Goal: Find specific page/section: Find specific page/section

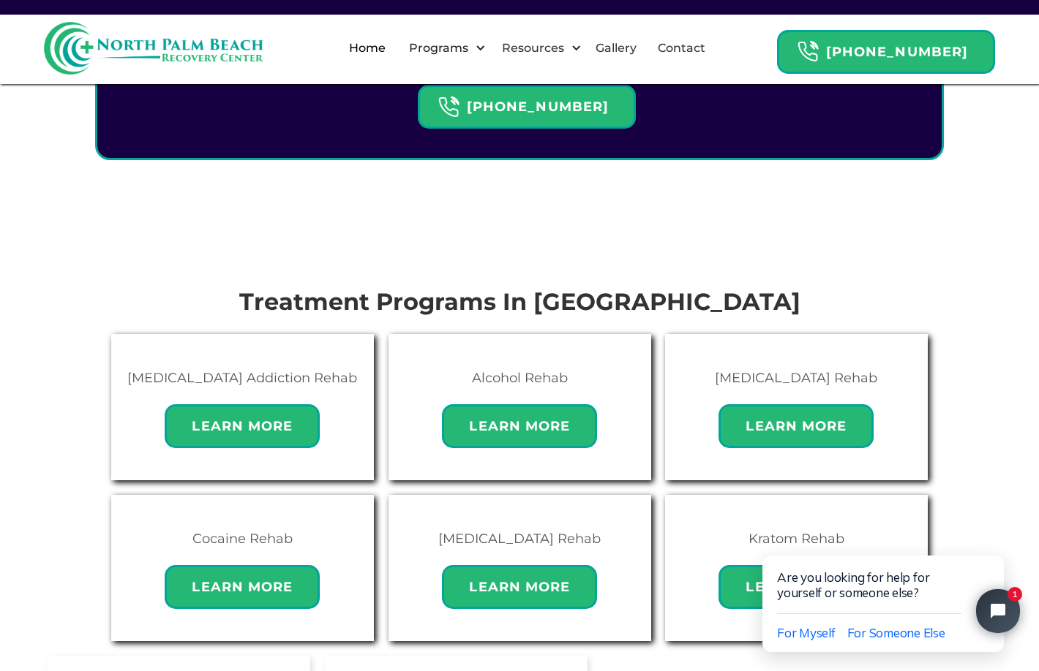
scroll to position [780, 0]
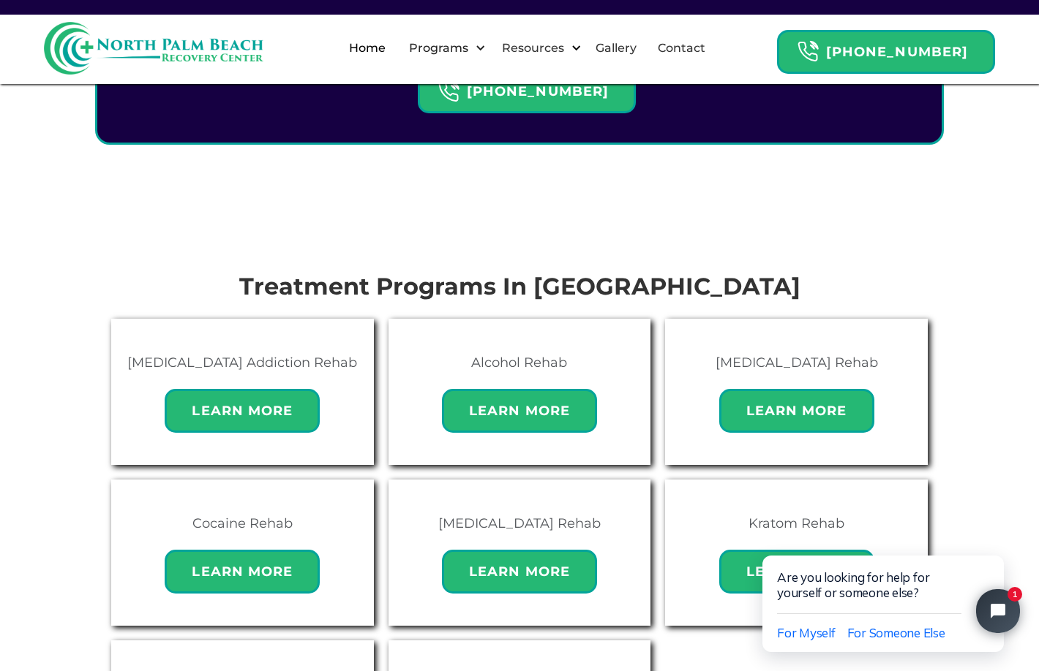
click at [568, 49] on div "Resources" at bounding box center [532, 48] width 69 height 18
click at [568, 59] on div "Resources" at bounding box center [537, 48] width 96 height 47
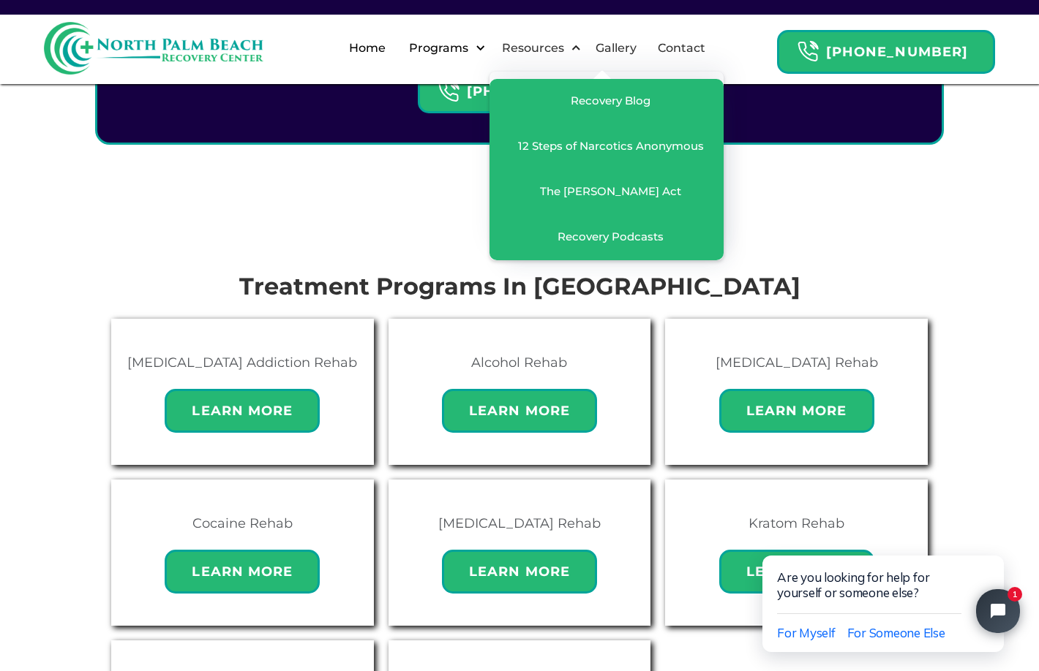
click at [470, 56] on div "Programs" at bounding box center [438, 48] width 67 height 18
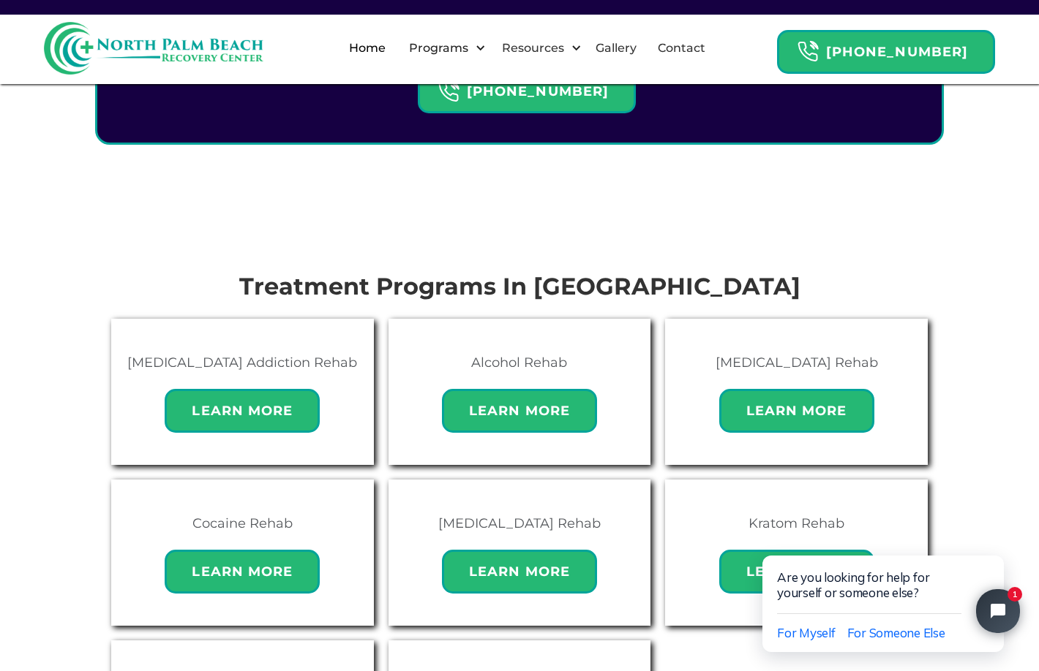
click at [389, 47] on link "Home" at bounding box center [367, 48] width 54 height 47
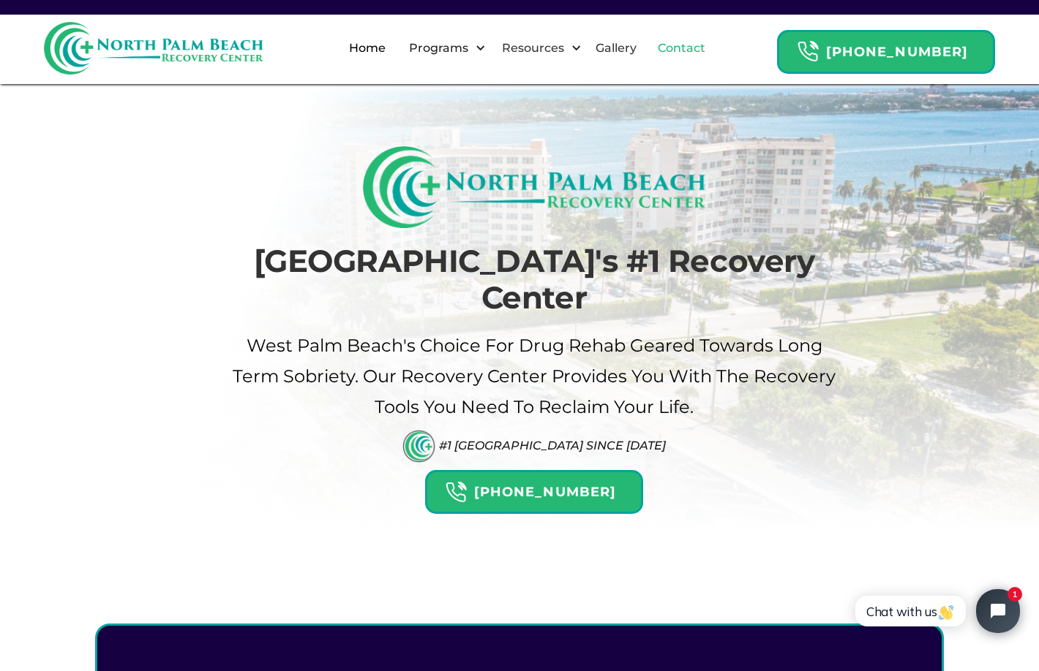
click at [701, 37] on link "Contact" at bounding box center [681, 48] width 65 height 47
